Goal: Task Accomplishment & Management: Manage account settings

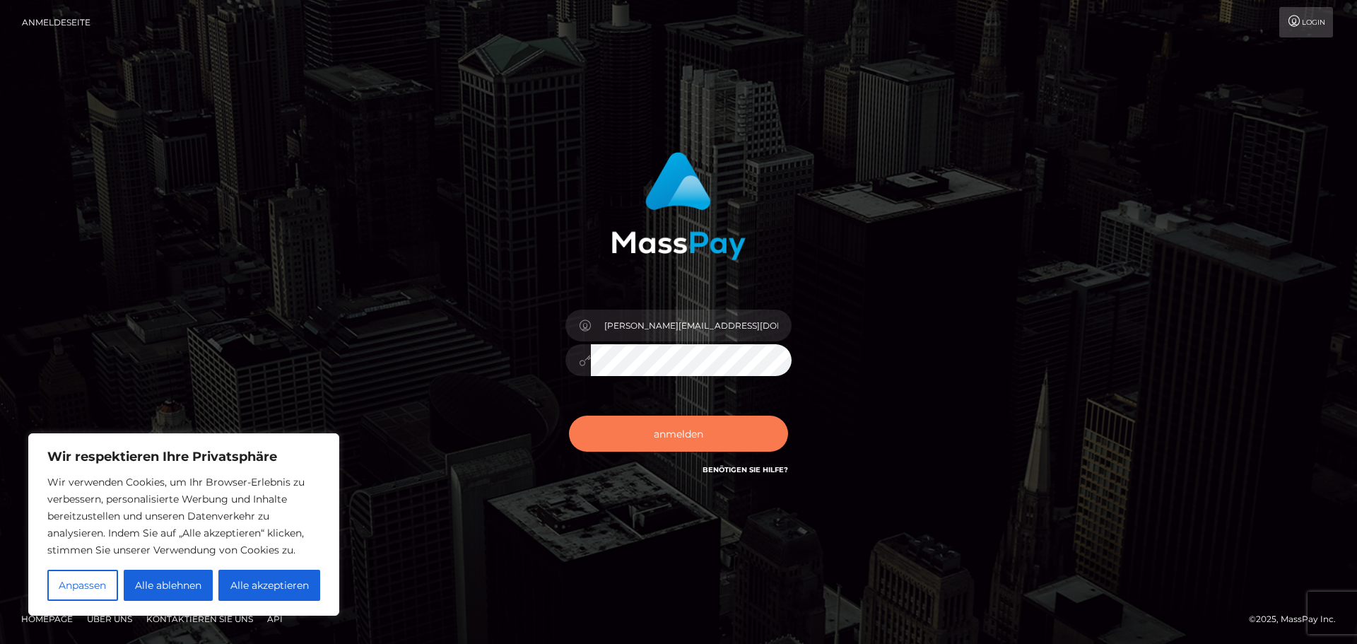
click at [719, 430] on button "anmelden" at bounding box center [678, 433] width 219 height 35
click at [727, 431] on button "anmelden" at bounding box center [678, 433] width 219 height 35
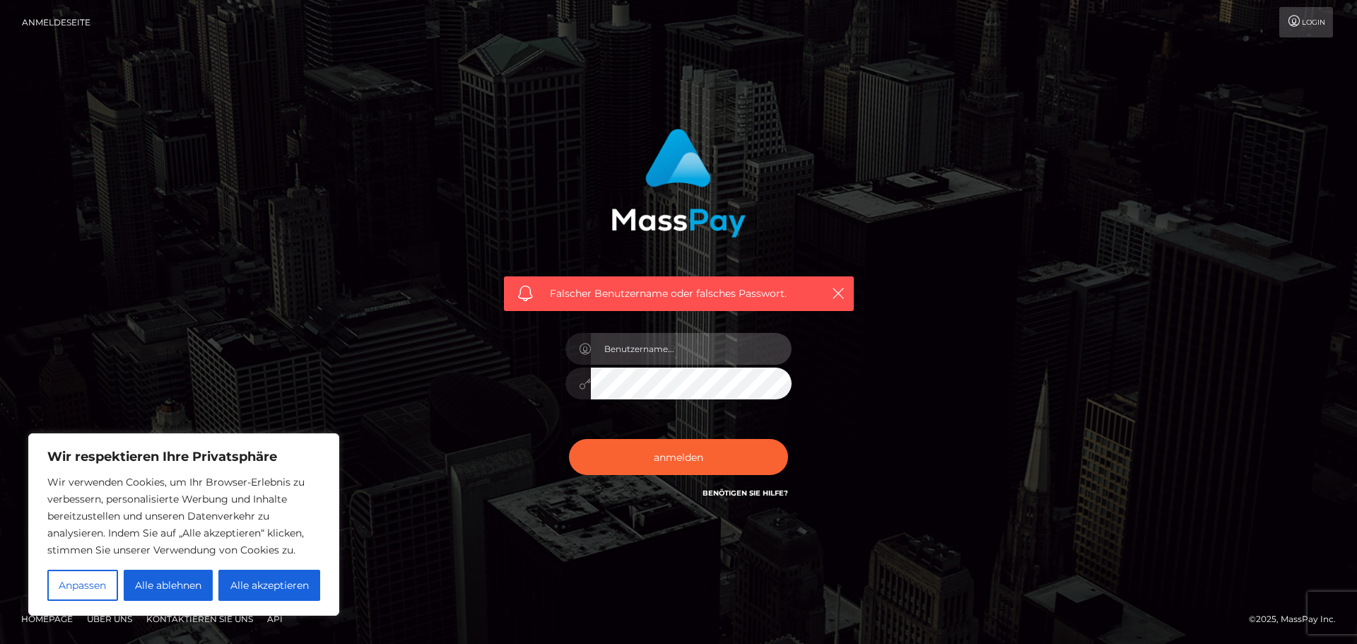
click at [654, 345] on input "text" at bounding box center [691, 349] width 201 height 32
type input "[PERSON_NAME][EMAIL_ADDRESS][DOMAIN_NAME]"
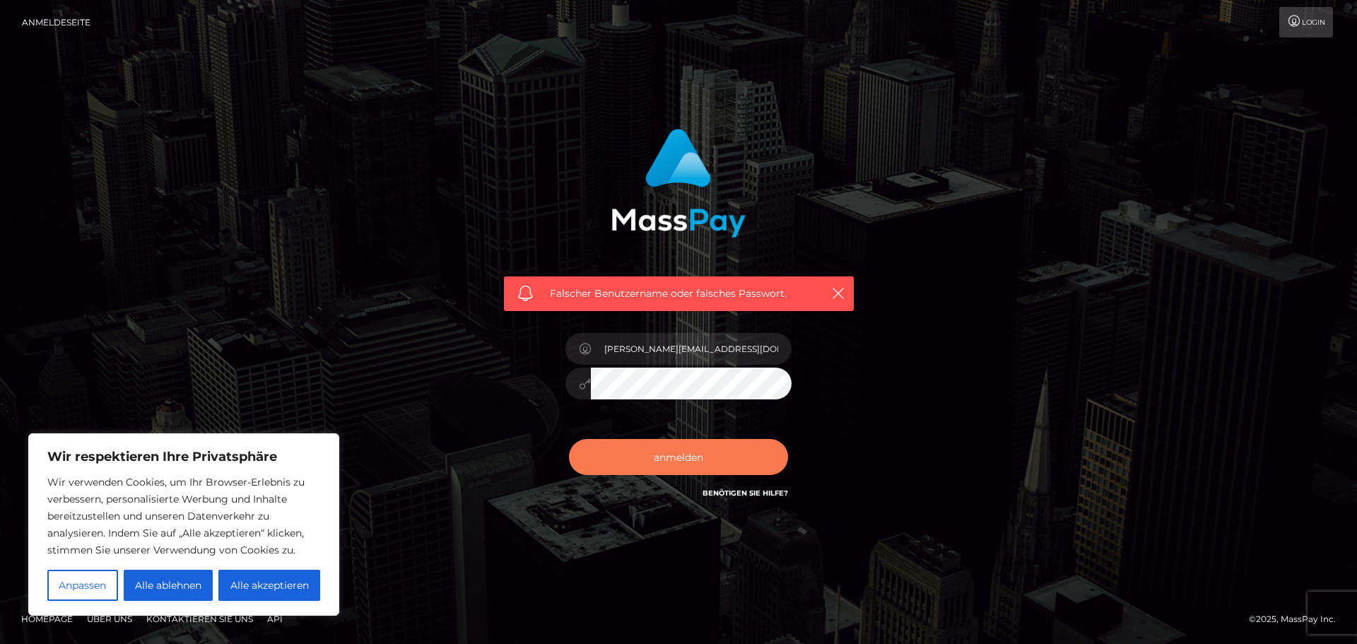
click at [674, 460] on font "anmelden" at bounding box center [678, 457] width 49 height 13
click at [839, 298] on icon "button" at bounding box center [838, 293] width 14 height 14
